Goal: Navigation & Orientation: Find specific page/section

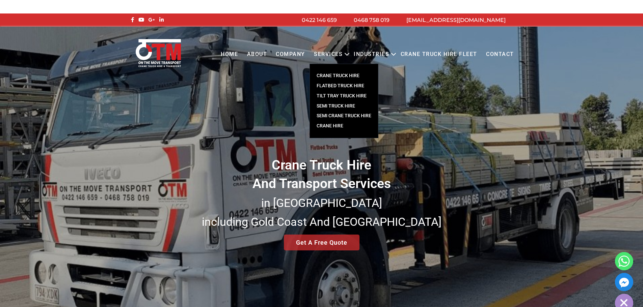
click at [340, 129] on link "Crane Hire" at bounding box center [344, 126] width 68 height 10
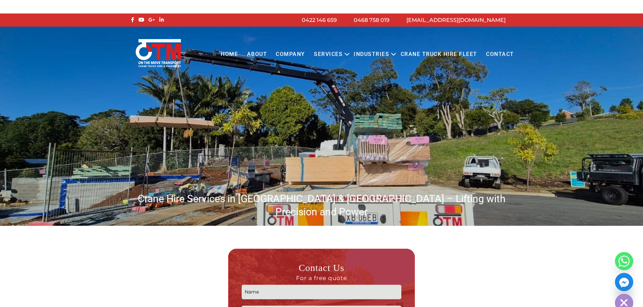
click at [233, 56] on link "Home" at bounding box center [229, 54] width 26 height 19
